Goal: Task Accomplishment & Management: Complete application form

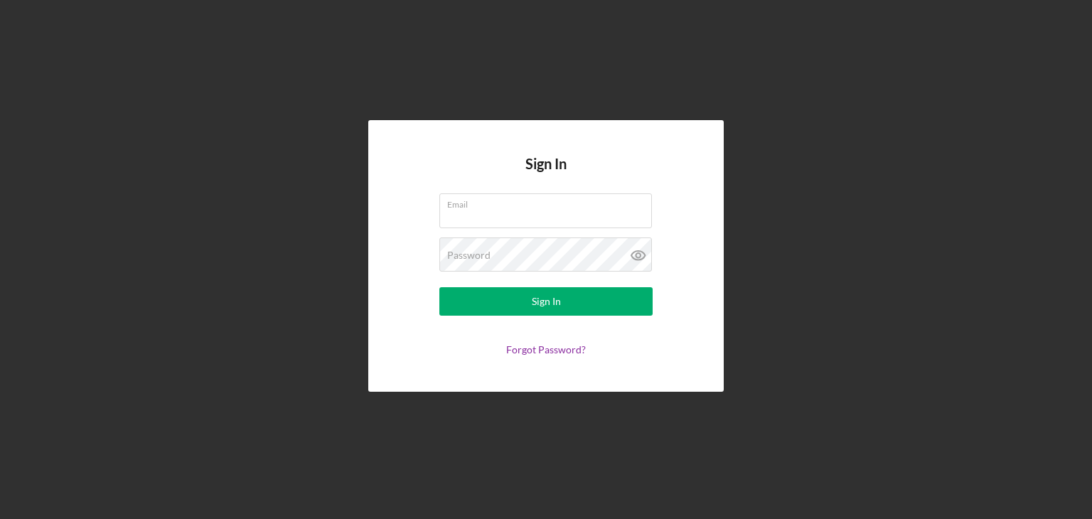
type input "[EMAIL_ADDRESS][DOMAIN_NAME]"
click at [642, 259] on icon at bounding box center [638, 255] width 14 height 9
click at [545, 302] on div "Sign In" at bounding box center [546, 301] width 29 height 28
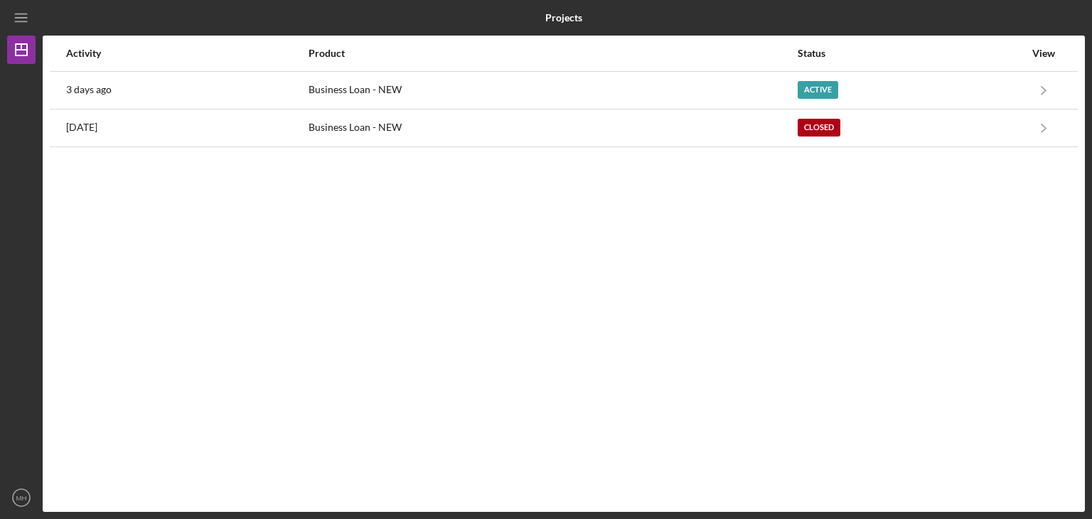
click at [1040, 88] on icon "Icon/Navigate" at bounding box center [1044, 90] width 32 height 32
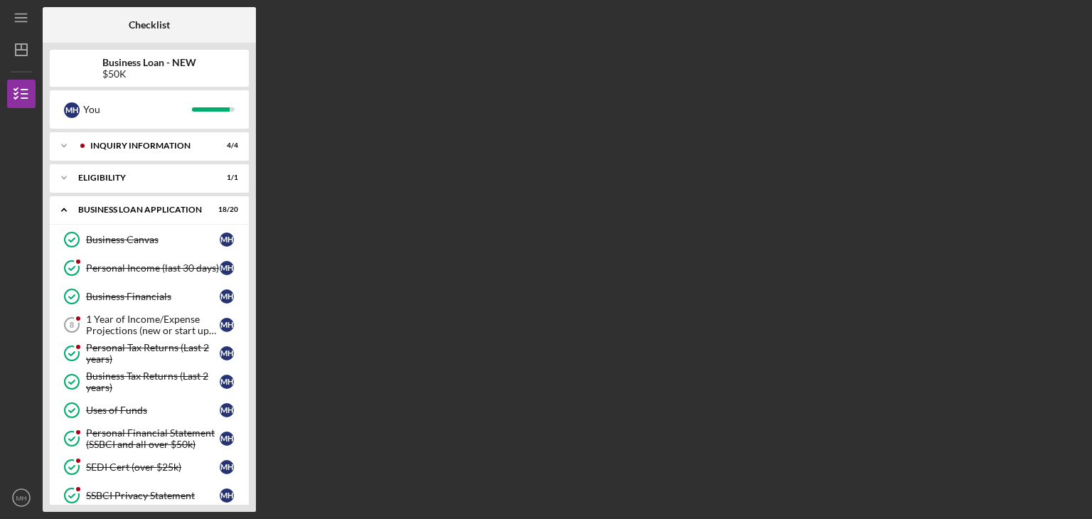
click at [60, 143] on icon "Icon/Expander" at bounding box center [64, 146] width 28 height 28
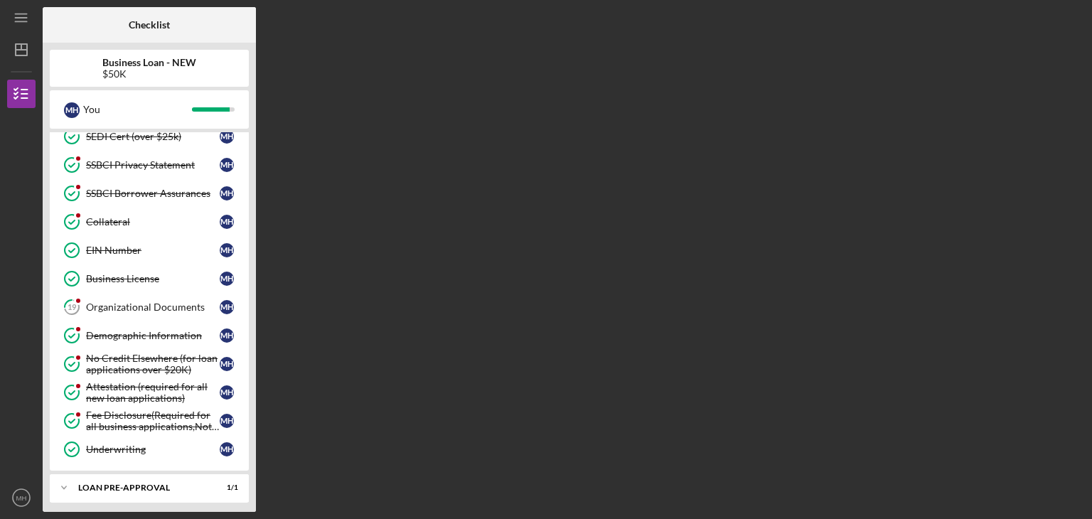
scroll to position [457, 0]
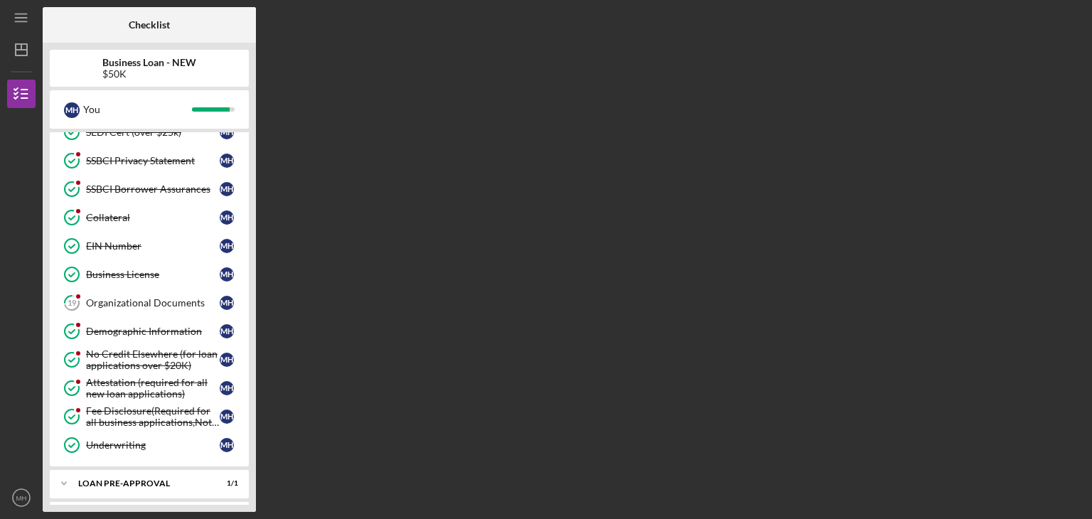
click at [117, 297] on div "Organizational Documents" at bounding box center [153, 302] width 134 height 11
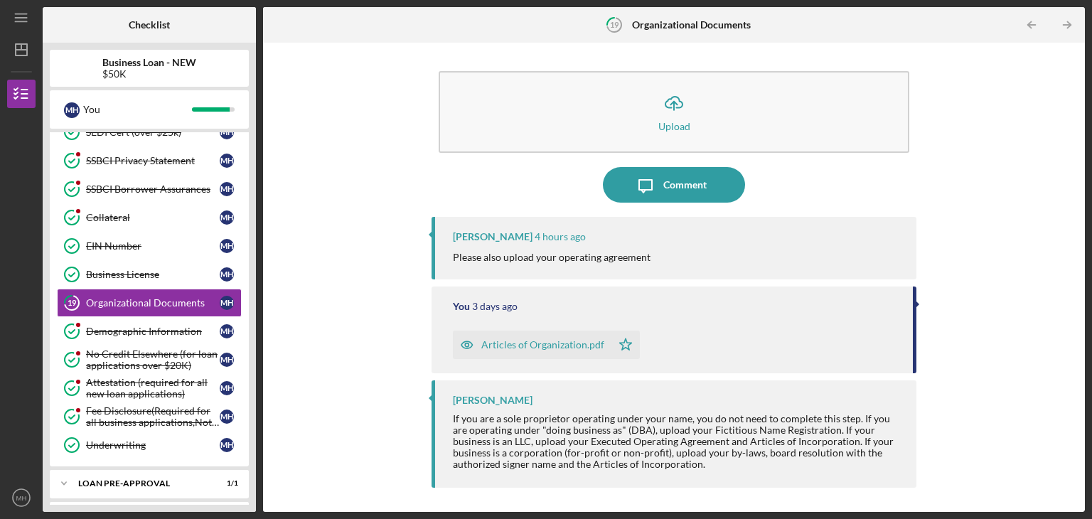
click at [117, 297] on div "Organizational Documents" at bounding box center [153, 302] width 134 height 11
click at [692, 96] on button "Icon/Upload Upload" at bounding box center [674, 112] width 471 height 82
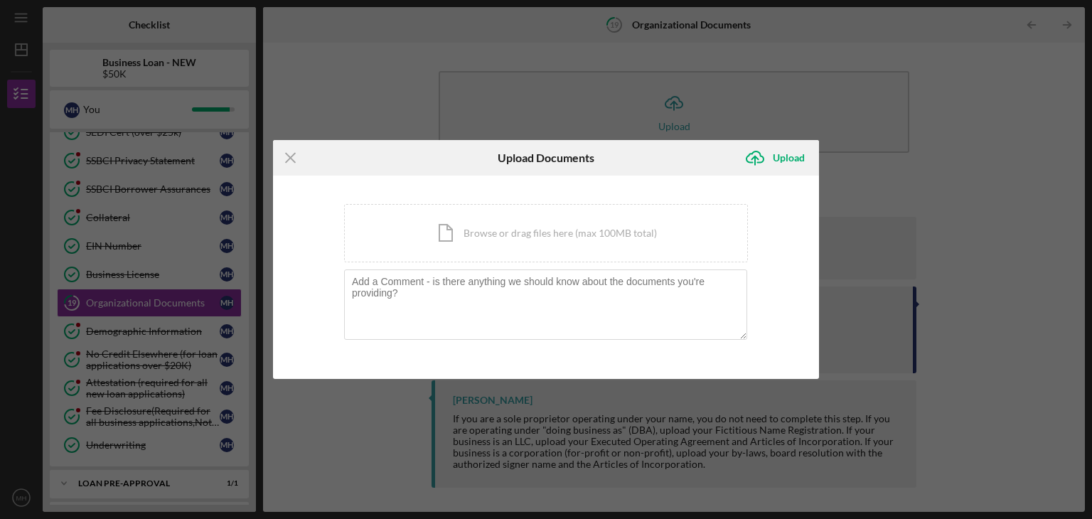
click at [440, 228] on div "Icon/Document Browse or drag files here (max 100MB total) Tap to choose files o…" at bounding box center [546, 233] width 404 height 58
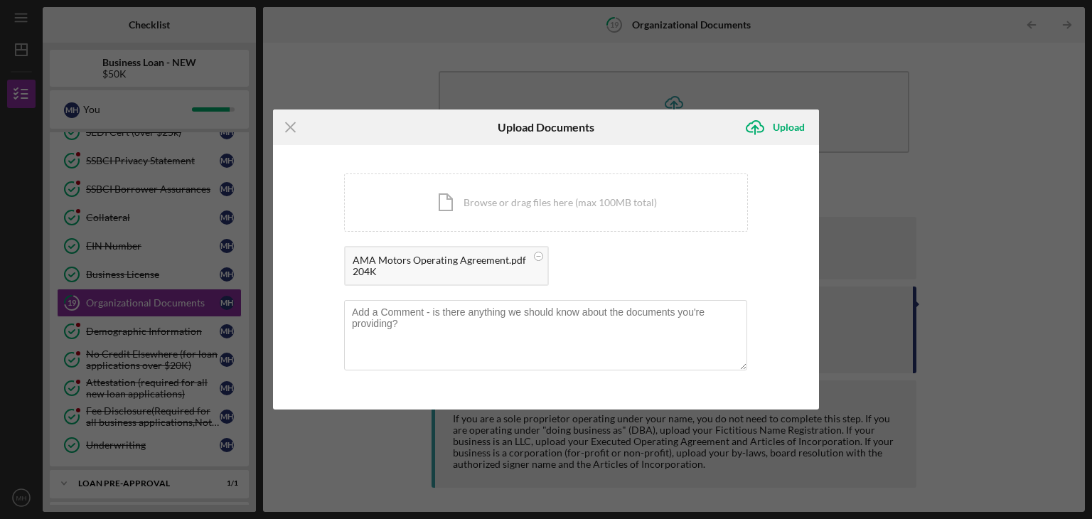
click at [793, 128] on div "Upload" at bounding box center [789, 127] width 32 height 28
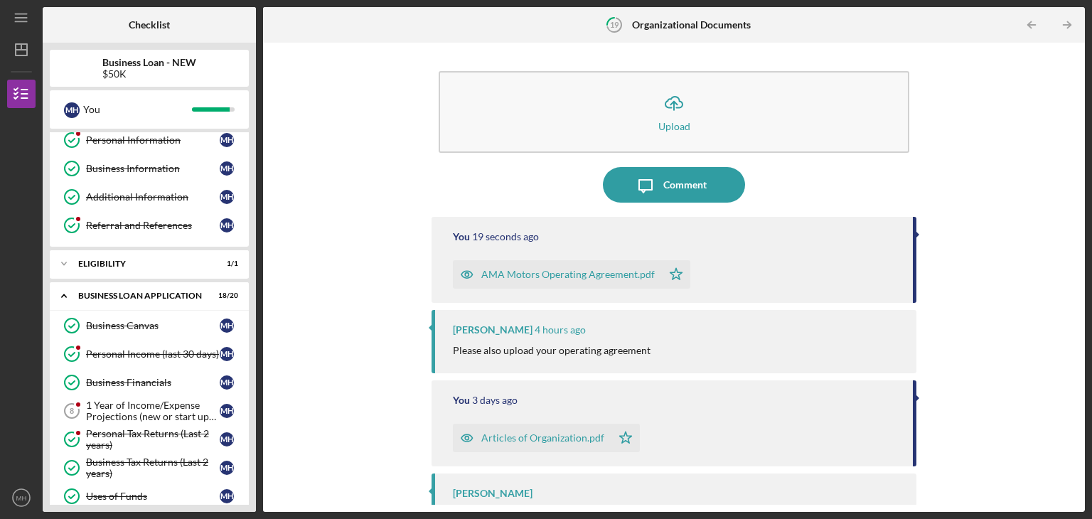
scroll to position [28, 0]
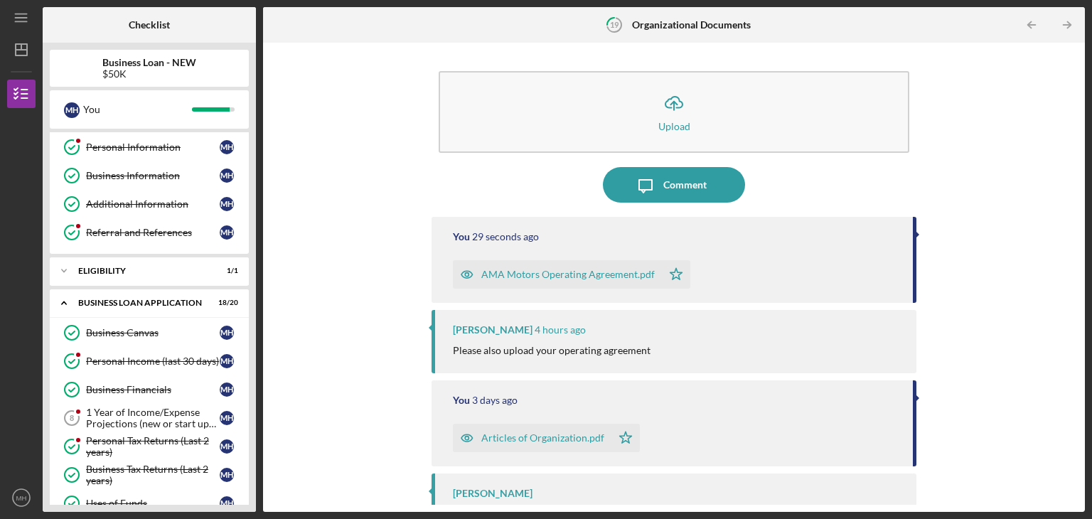
click at [16, 18] on line "button" at bounding box center [20, 18] width 11 height 0
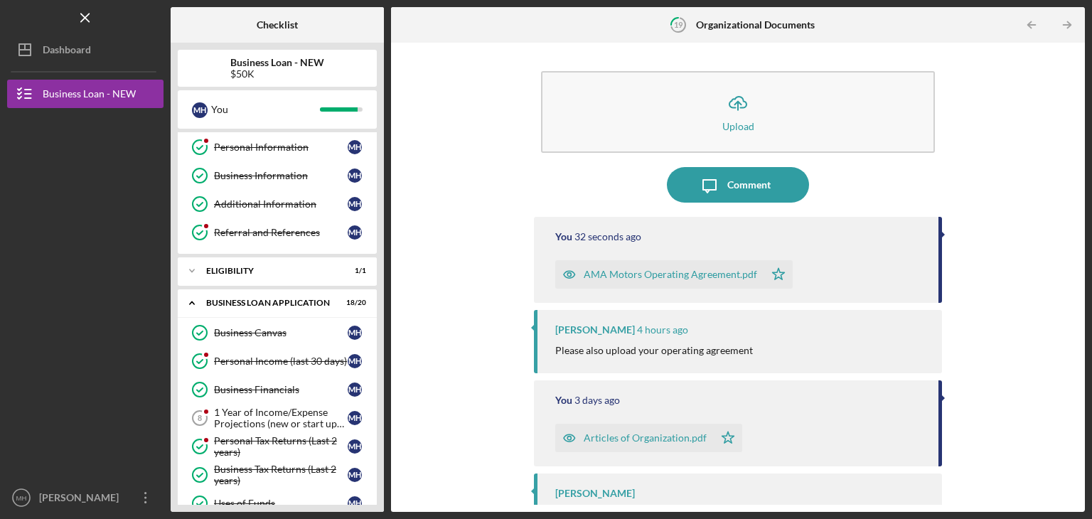
click at [18, 484] on icon "MH" at bounding box center [21, 498] width 28 height 36
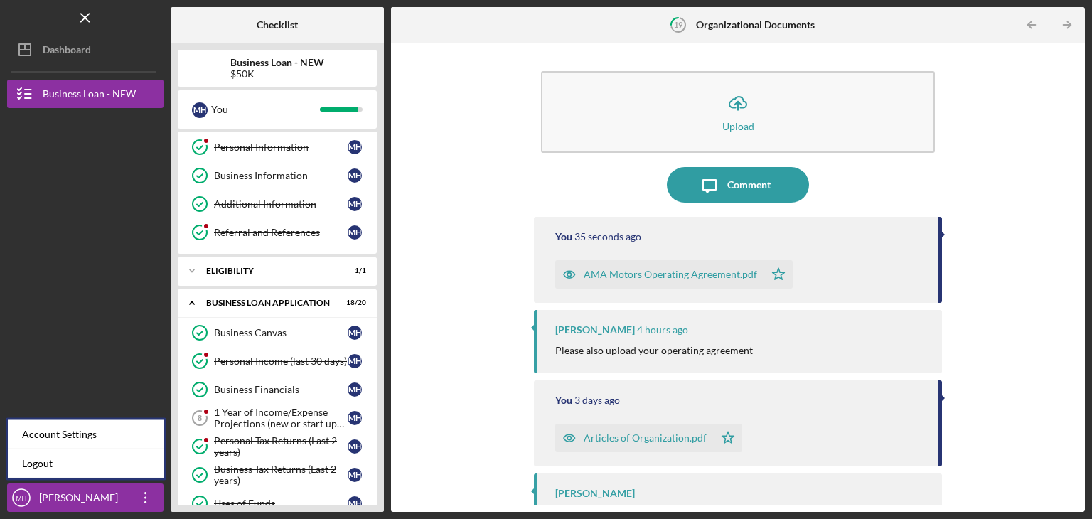
click at [21, 459] on link "Logout" at bounding box center [86, 463] width 156 height 29
